Goal: Navigation & Orientation: Go to known website

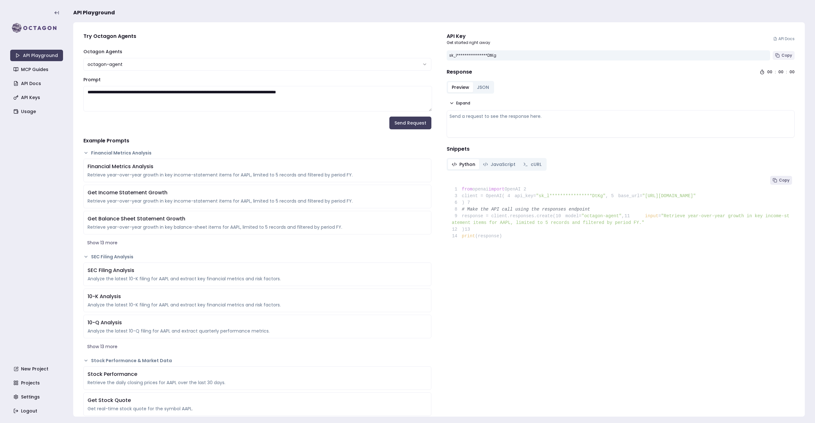
click at [783, 54] on span "Copy" at bounding box center [786, 55] width 11 height 5
